Goal: Communication & Community: Answer question/provide support

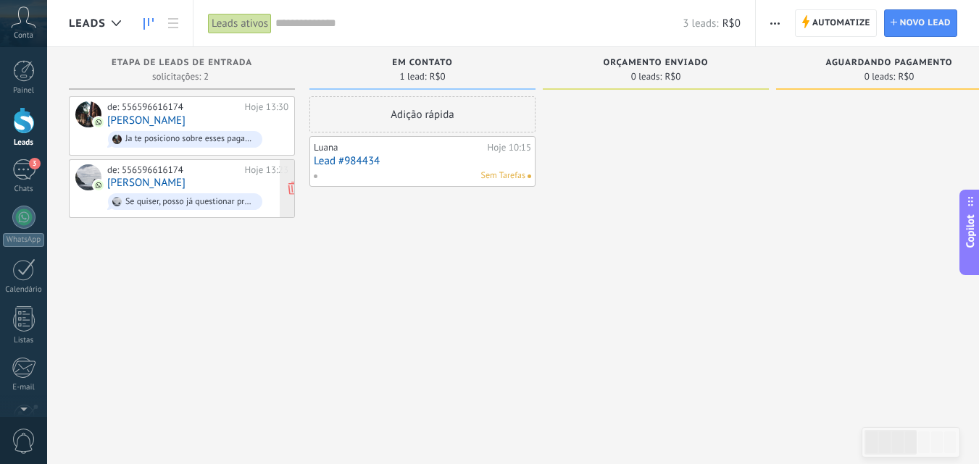
click at [217, 182] on div "de: 556596616174 Hoje 13:23 [PERSON_NAME] Se quiser, posso já questionar pra el…" at bounding box center [197, 188] width 181 height 49
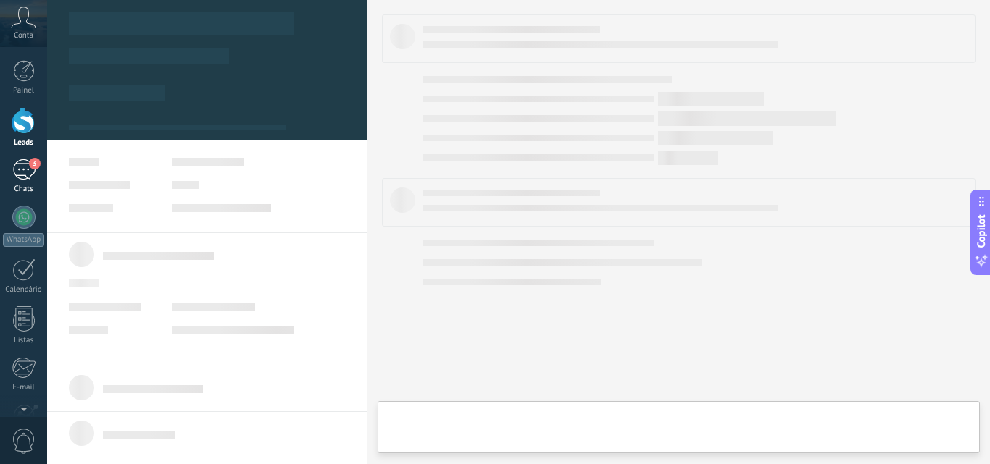
click at [32, 178] on div "3" at bounding box center [23, 169] width 23 height 21
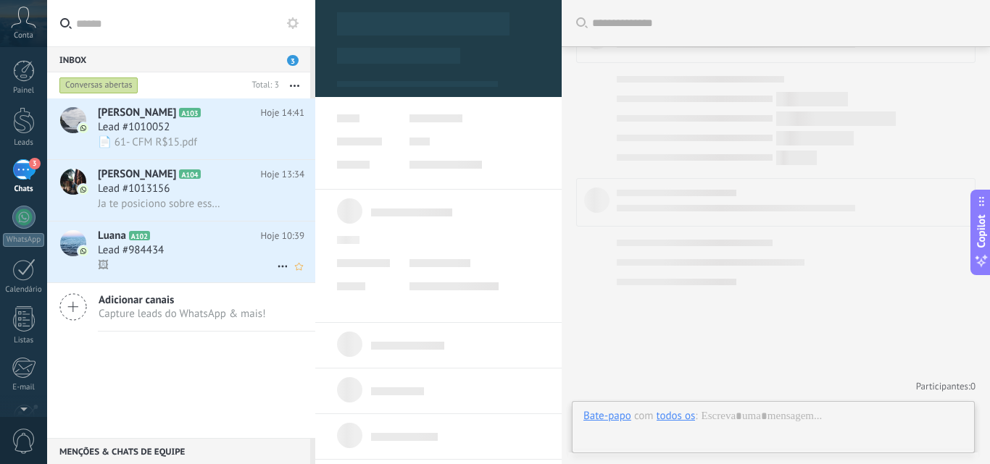
click at [185, 264] on div "🖼" at bounding box center [201, 265] width 206 height 15
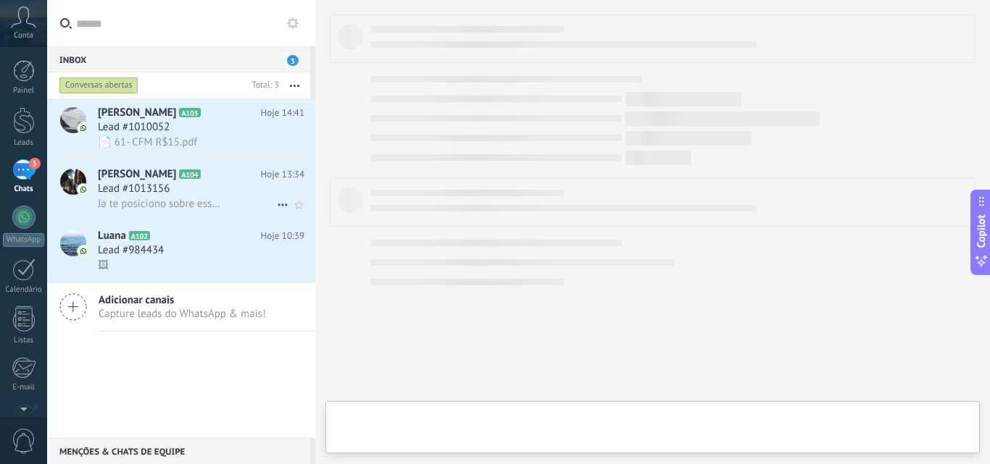
click at [209, 201] on span "Ja te posiciono sobre esses pagamentos" at bounding box center [161, 204] width 127 height 14
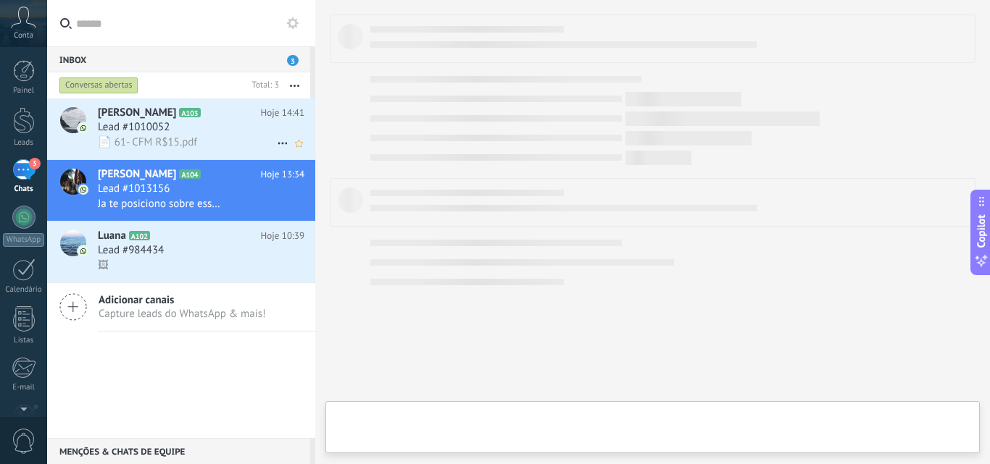
click at [211, 138] on div "📄 61- CFM R$15.pdf" at bounding box center [201, 142] width 206 height 15
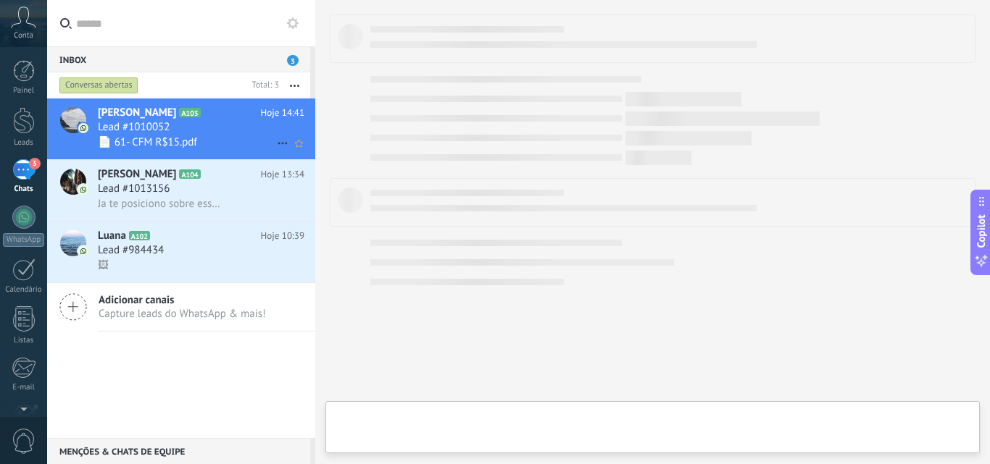
click at [274, 141] on icon at bounding box center [282, 143] width 17 height 17
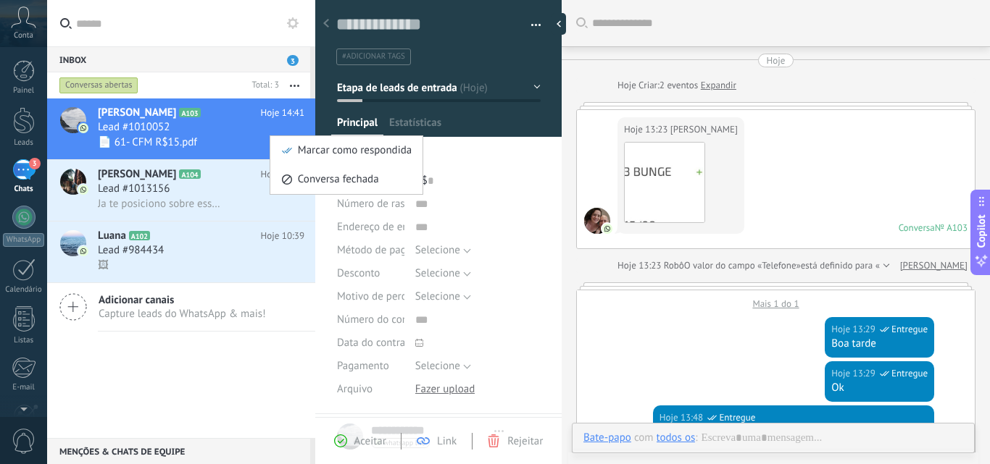
type textarea "**********"
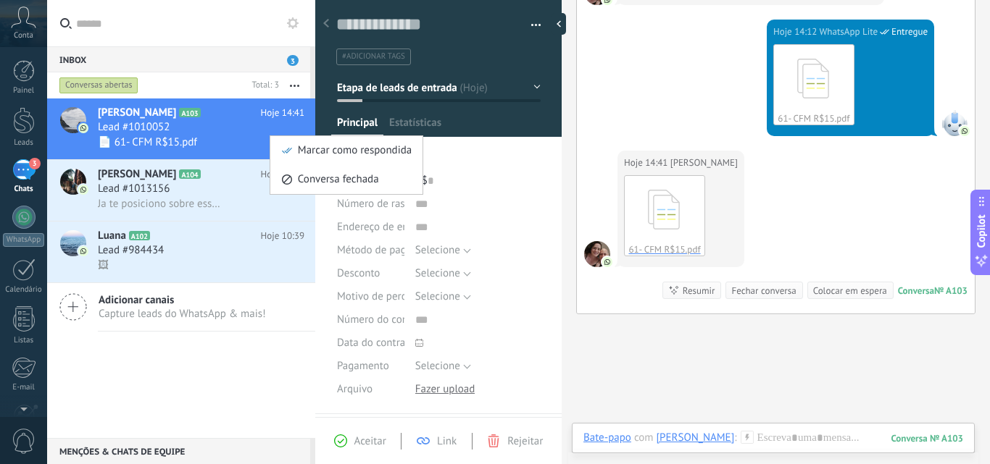
scroll to position [22, 0]
click at [298, 148] on span "Marcar como respondida" at bounding box center [355, 150] width 114 height 29
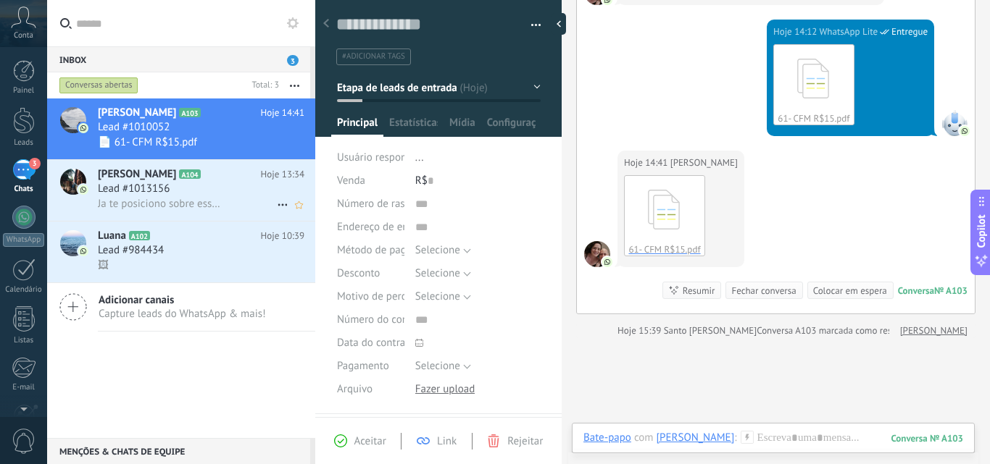
scroll to position [911, 0]
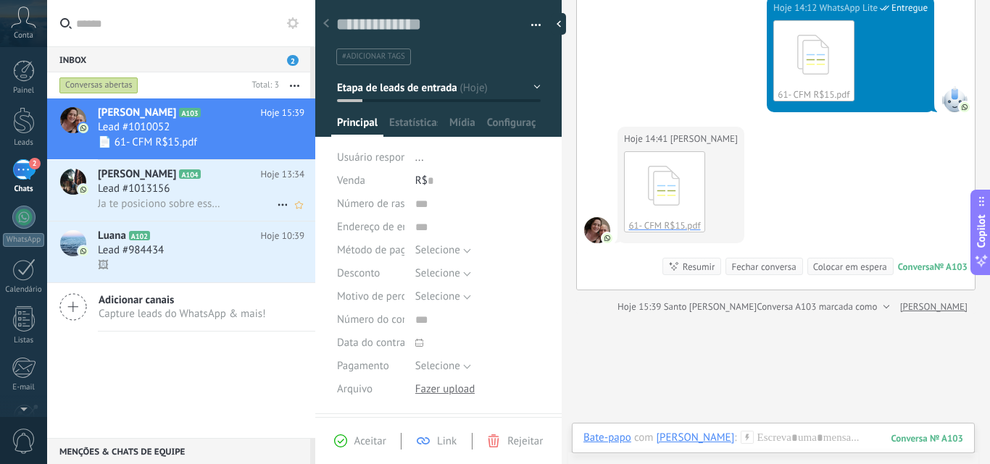
click at [277, 204] on use at bounding box center [281, 205] width 9 height 2
drag, startPoint x: 318, startPoint y: 214, endPoint x: 232, endPoint y: 356, distance: 166.1
click at [318, 214] on span "Marcar como respondida" at bounding box center [355, 212] width 114 height 29
click at [230, 365] on div "[PERSON_NAME] A103 Hoje 15:39 Lead #1010052 📄 61- CFM R$15.pdf [PERSON_NAME] A1…" at bounding box center [181, 269] width 268 height 340
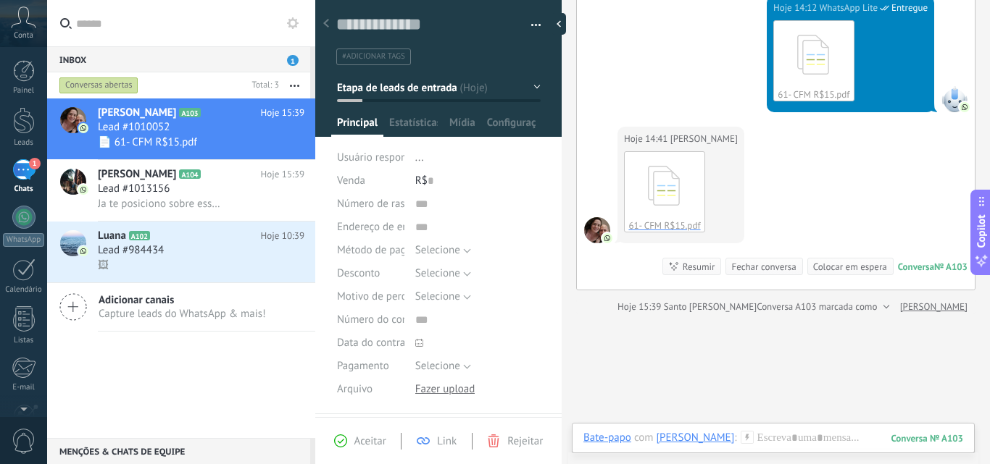
click at [219, 41] on input "text" at bounding box center [189, 23] width 227 height 46
click at [809, 439] on div at bounding box center [773, 452] width 380 height 43
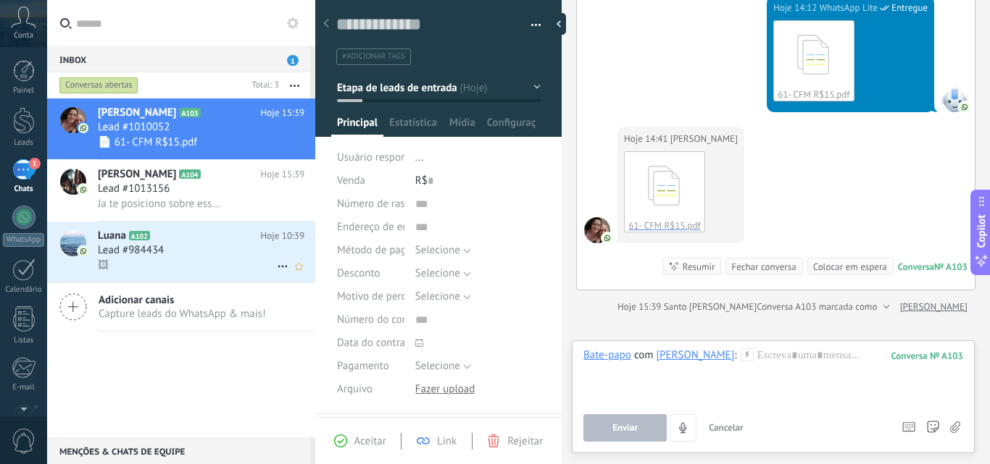
click at [277, 267] on use at bounding box center [281, 267] width 9 height 2
click at [331, 279] on span "Marcar como respondida" at bounding box center [355, 273] width 114 height 29
click at [212, 389] on div "[PERSON_NAME] A103 Hoje 15:39 Lead #1010052 📄 61- CFM R$15.pdf [PERSON_NAME] A1…" at bounding box center [181, 269] width 268 height 340
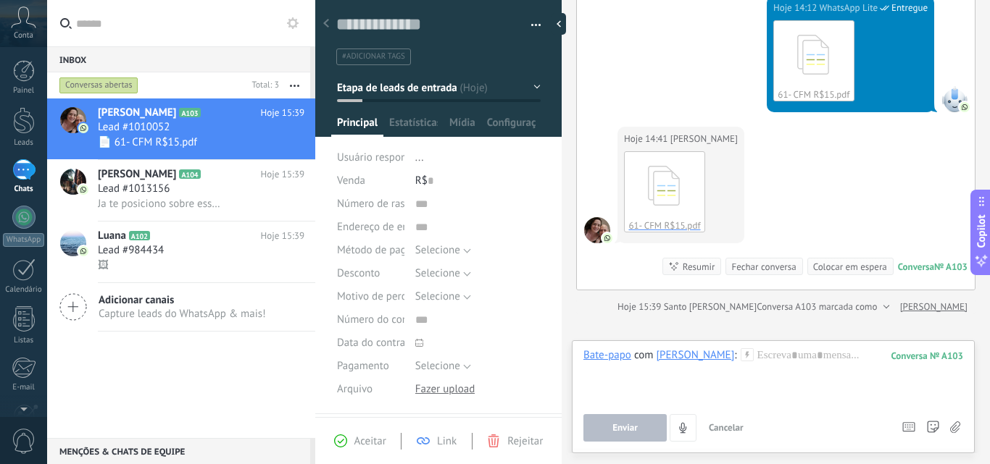
drag, startPoint x: 17, startPoint y: 120, endPoint x: 372, endPoint y: 1, distance: 375.3
click at [18, 121] on div at bounding box center [24, 120] width 22 height 27
